Goal: Contribute content

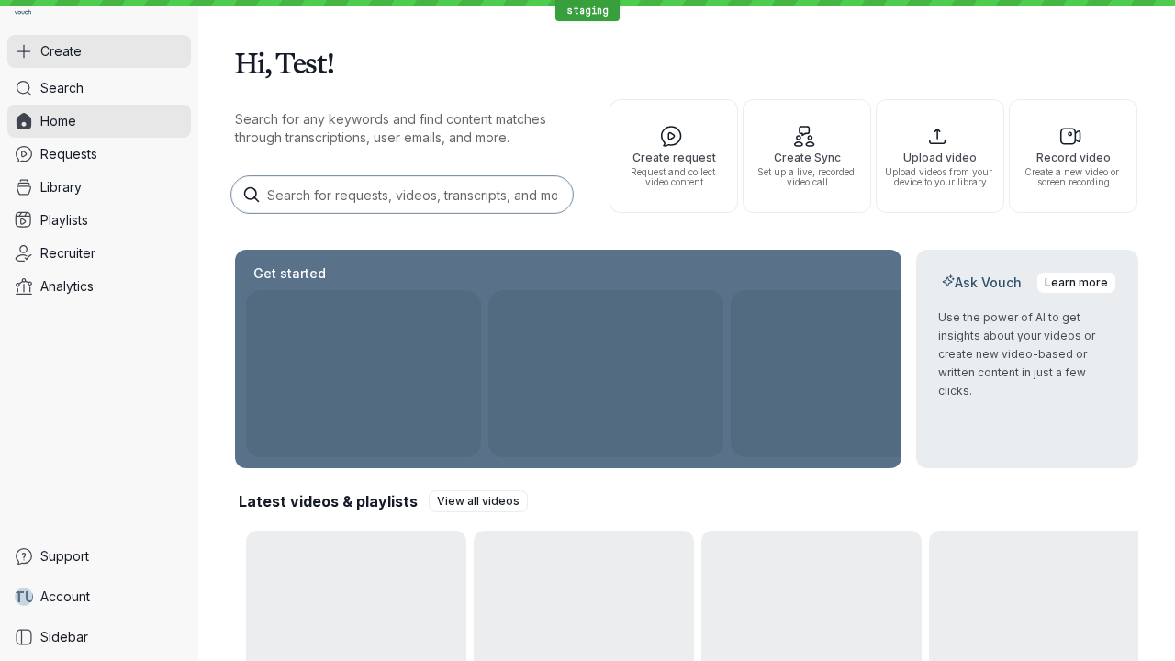
click at [99, 51] on button "Create" at bounding box center [99, 51] width 184 height 33
